Goal: Information Seeking & Learning: Find specific fact

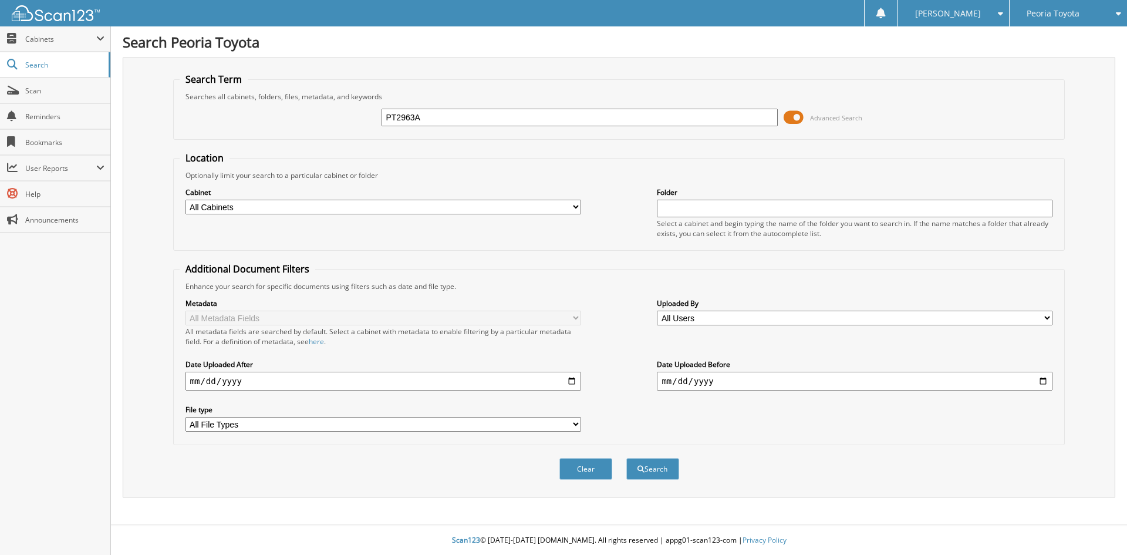
type input "PT2963A"
click at [626, 458] on button "Search" at bounding box center [652, 469] width 53 height 22
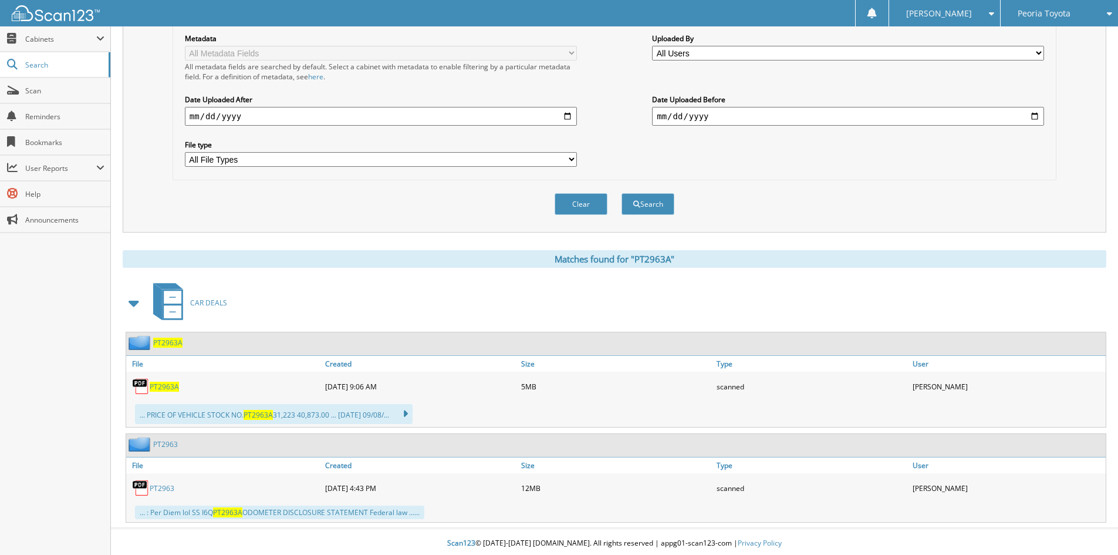
scroll to position [268, 0]
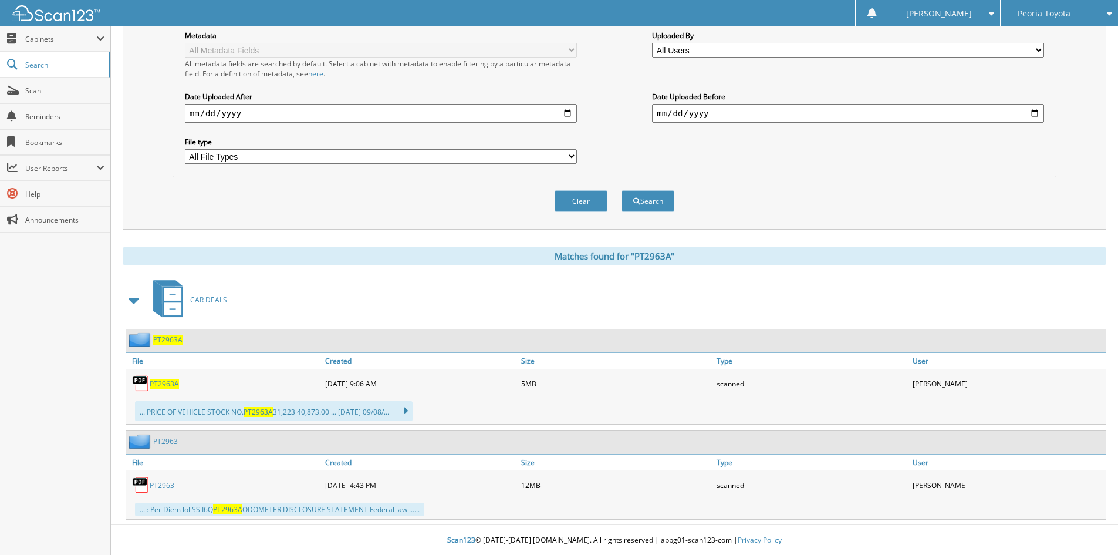
click at [167, 385] on span "PT2963A" at bounding box center [164, 384] width 29 height 10
click at [157, 483] on link "PT2963" at bounding box center [162, 485] width 25 height 10
click at [169, 486] on link "PT2963" at bounding box center [162, 485] width 25 height 10
